Goal: Task Accomplishment & Management: Manage account settings

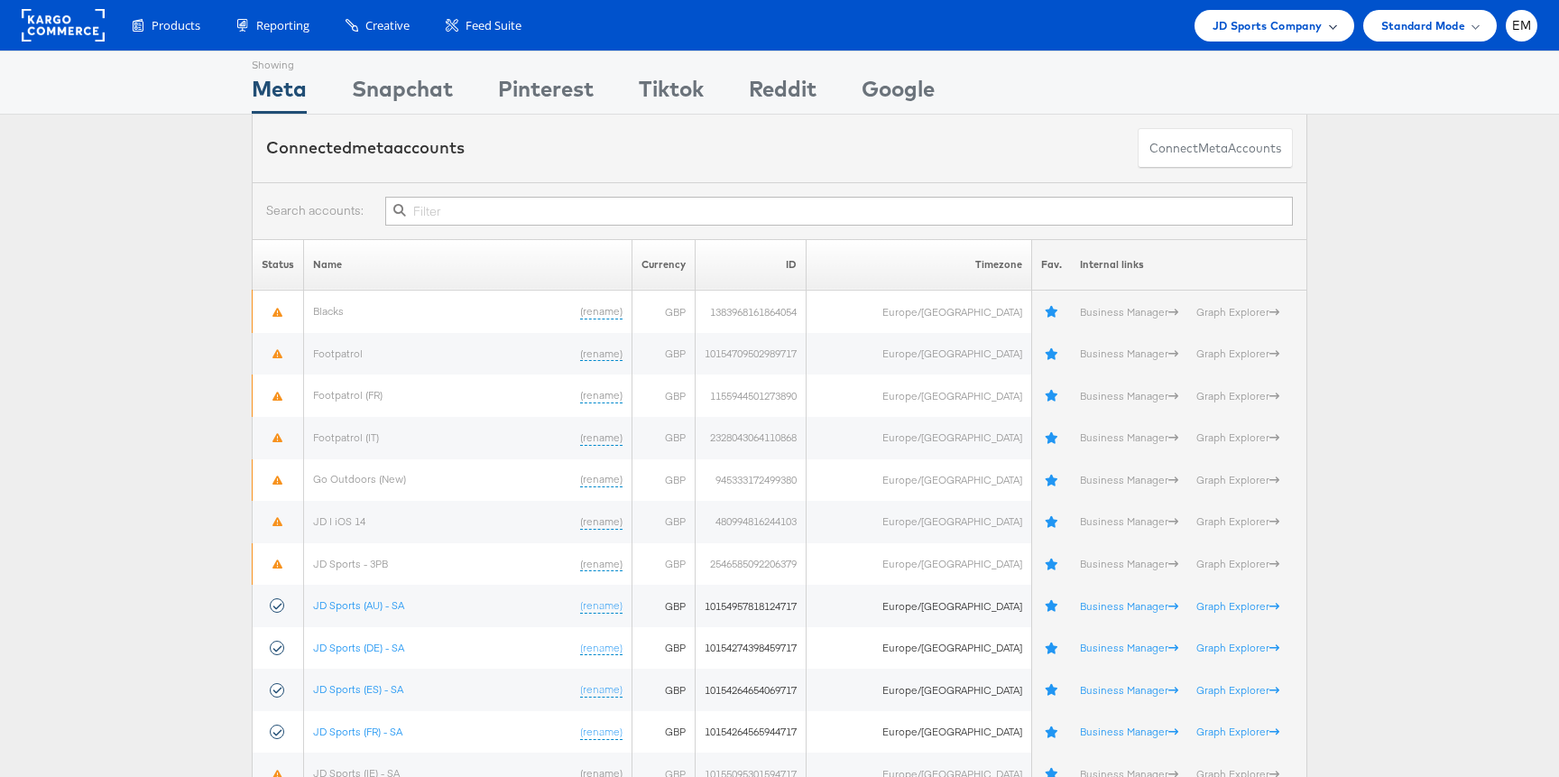
click at [1242, 17] on span "JD Sports Company" at bounding box center [1267, 25] width 110 height 19
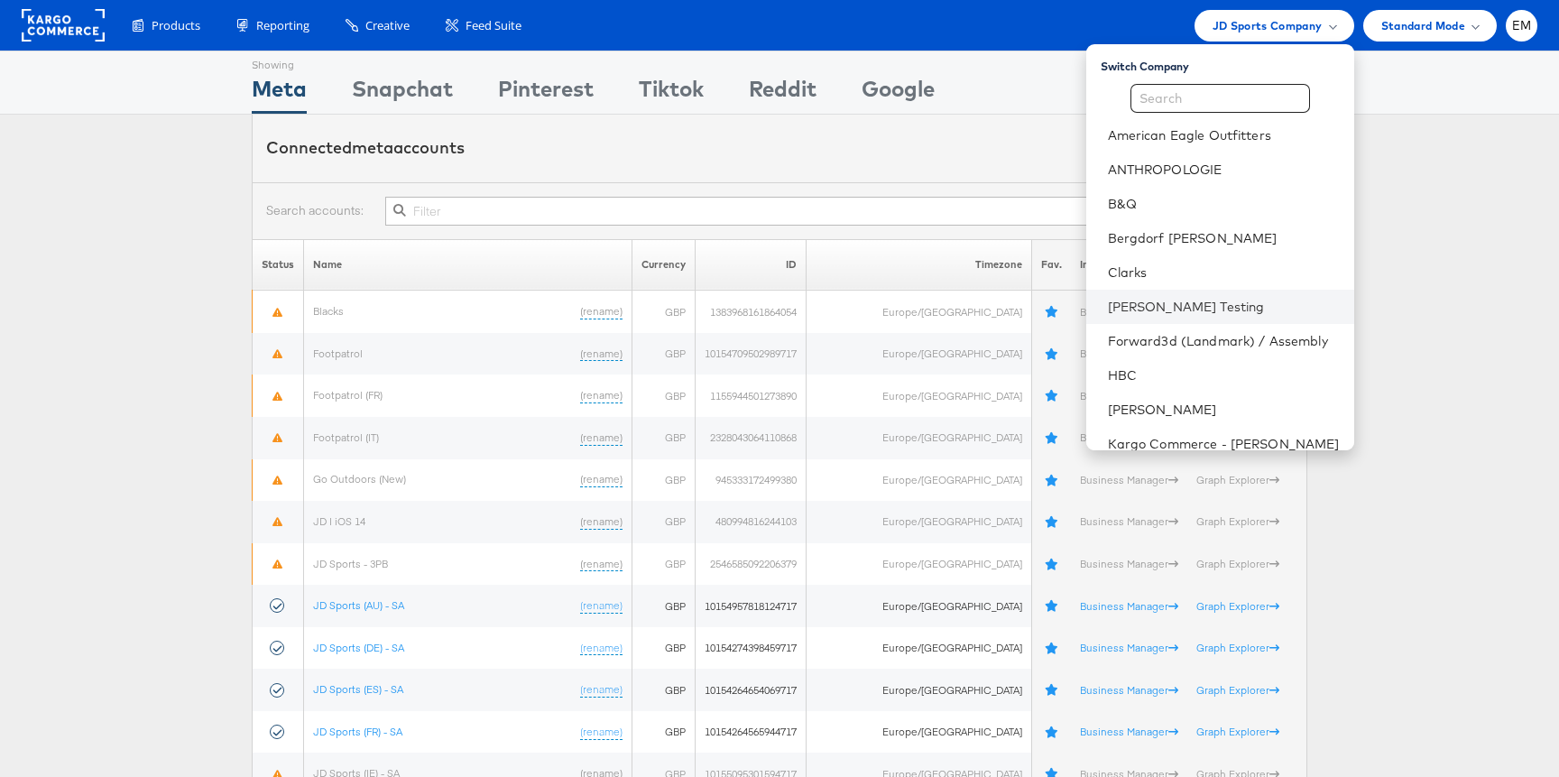
click at [1159, 292] on li "Colin Clarke Testing" at bounding box center [1220, 307] width 268 height 34
click at [1159, 308] on link "Colin Clarke Testing" at bounding box center [1224, 307] width 232 height 18
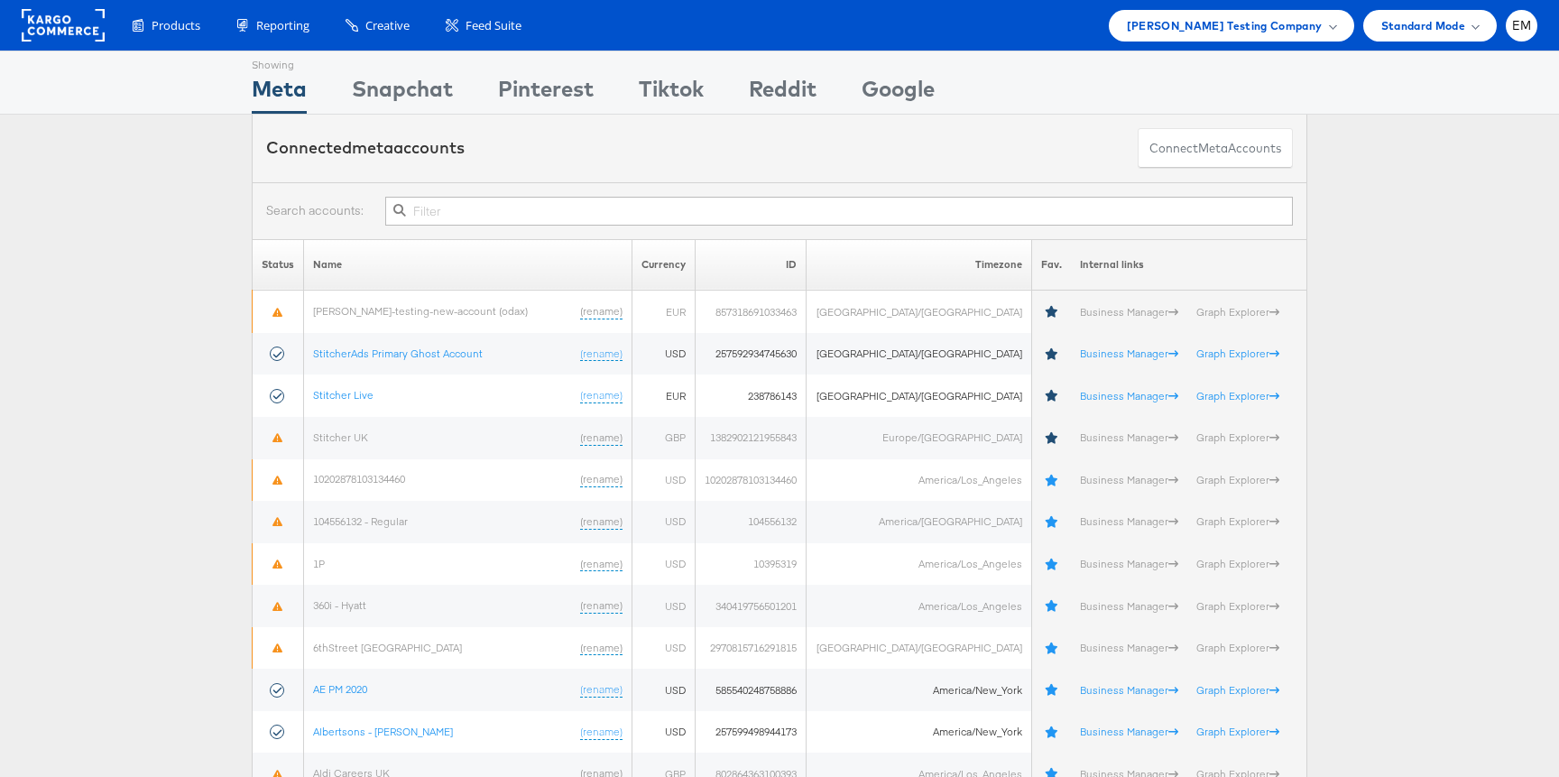
click at [1032, 113] on div "Showing Meta Showing Snapchat Showing Pinterest Showing Tiktok Showing Reddit S…" at bounding box center [779, 82] width 1055 height 62
click at [1046, 151] on div "Connected meta accounts Connect meta Accounts" at bounding box center [779, 149] width 1055 height 68
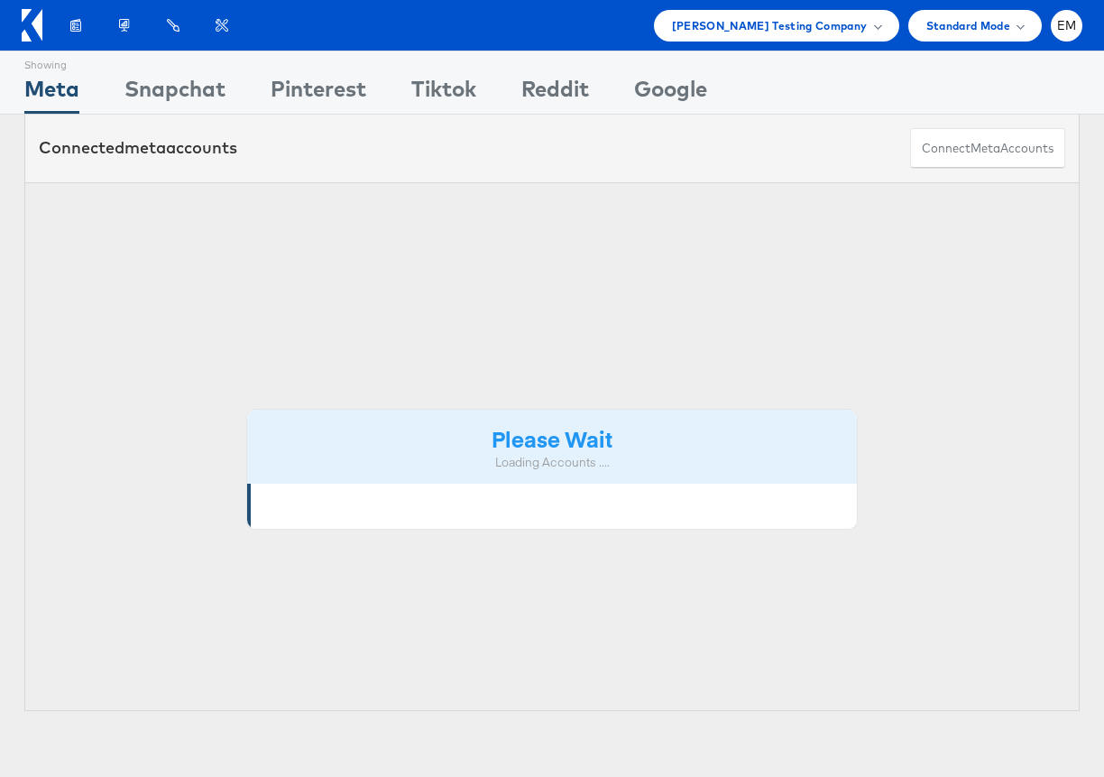
click at [1054, 232] on div "Please Wait Loading Accounts ...." at bounding box center [551, 447] width 1055 height 530
